Goal: Information Seeking & Learning: Check status

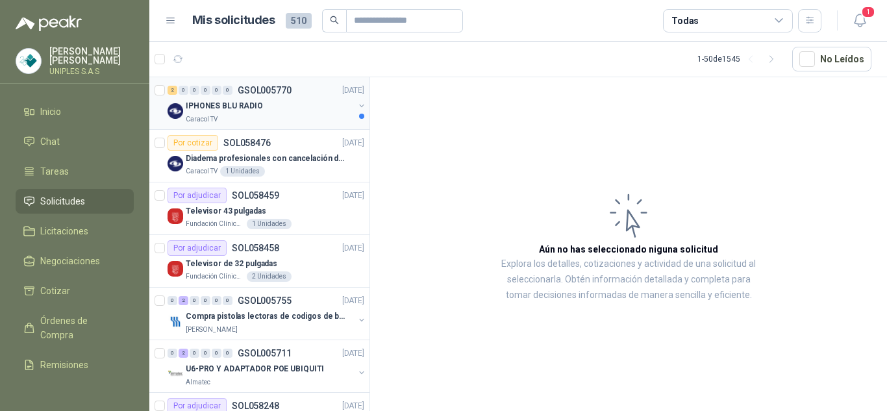
click at [262, 89] on p "GSOL005770" at bounding box center [265, 90] width 54 height 9
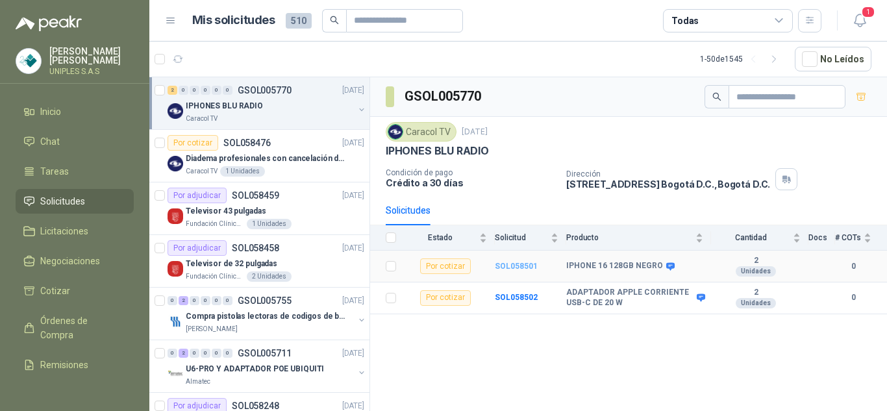
click at [510, 270] on b "SOL058501" at bounding box center [516, 266] width 43 height 9
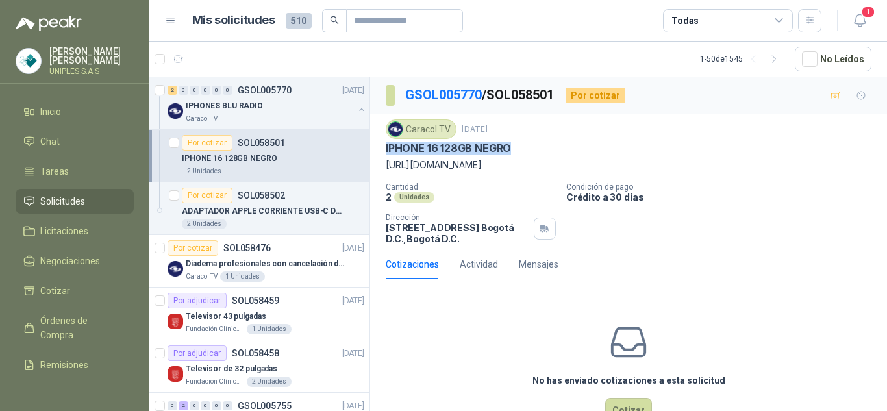
drag, startPoint x: 386, startPoint y: 149, endPoint x: 512, endPoint y: 149, distance: 126.0
click at [512, 149] on div "IPHONE 16 128GB NEGRO" at bounding box center [629, 149] width 486 height 14
copy p "IPHONE 16 128GB NEGRO"
click at [46, 137] on span "Chat" at bounding box center [49, 141] width 19 height 14
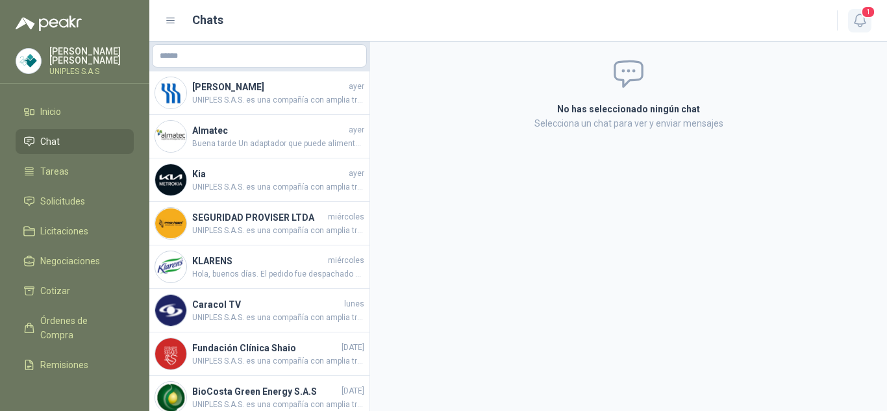
click at [860, 20] on icon "button" at bounding box center [860, 20] width 16 height 16
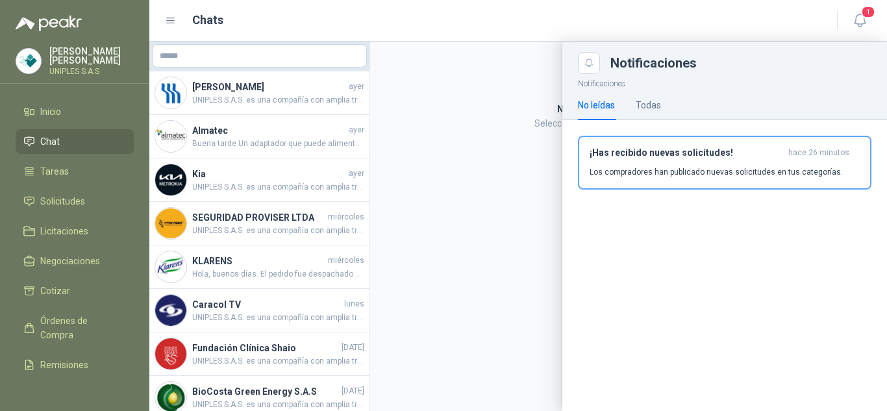
click at [702, 175] on p "Los compradores han publicado nuevas solicitudes en tus categorías." at bounding box center [716, 172] width 253 height 12
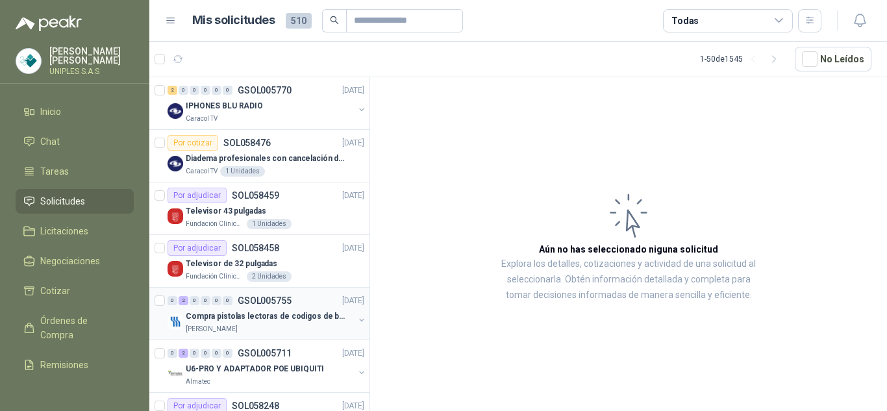
click at [271, 301] on p "GSOL005755" at bounding box center [265, 300] width 54 height 9
